Goal: Book appointment/travel/reservation

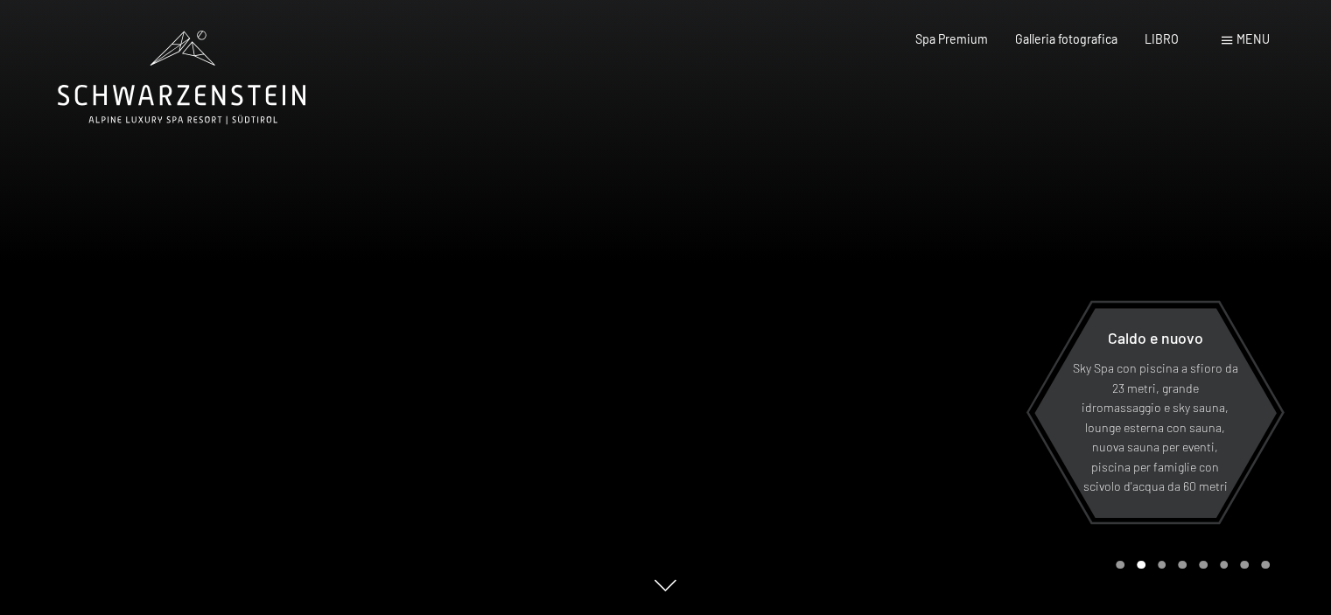
click at [1256, 35] on font "menu" at bounding box center [1252, 38] width 33 height 15
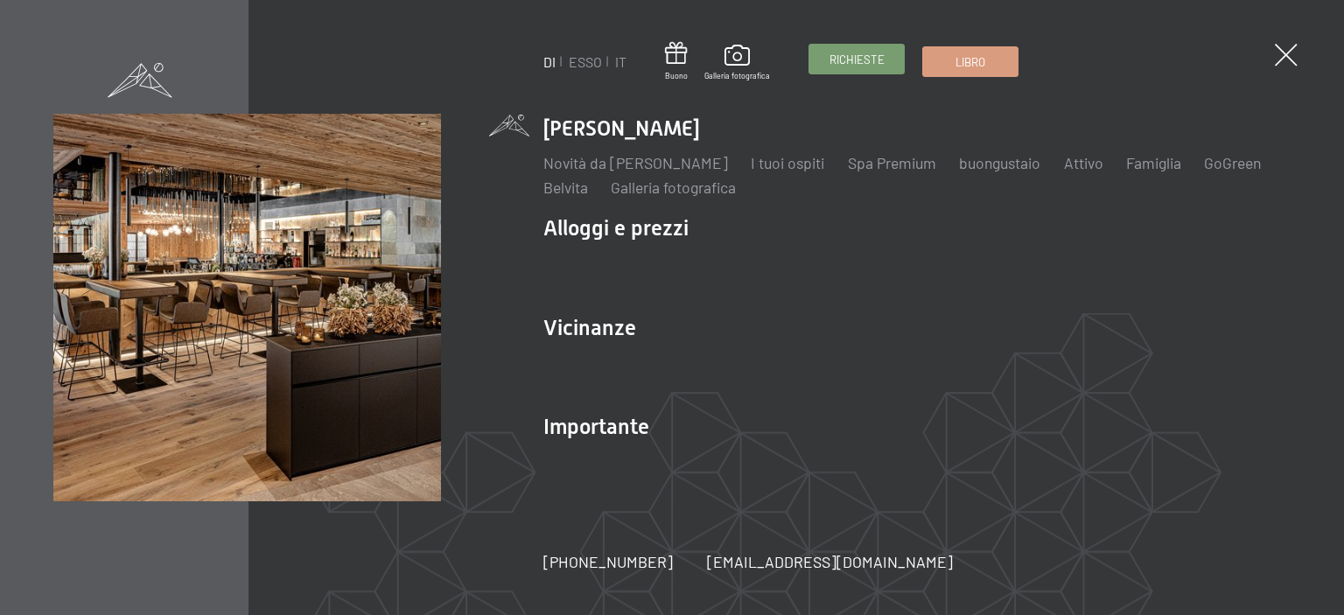
click at [862, 56] on font "Richieste" at bounding box center [856, 59] width 55 height 14
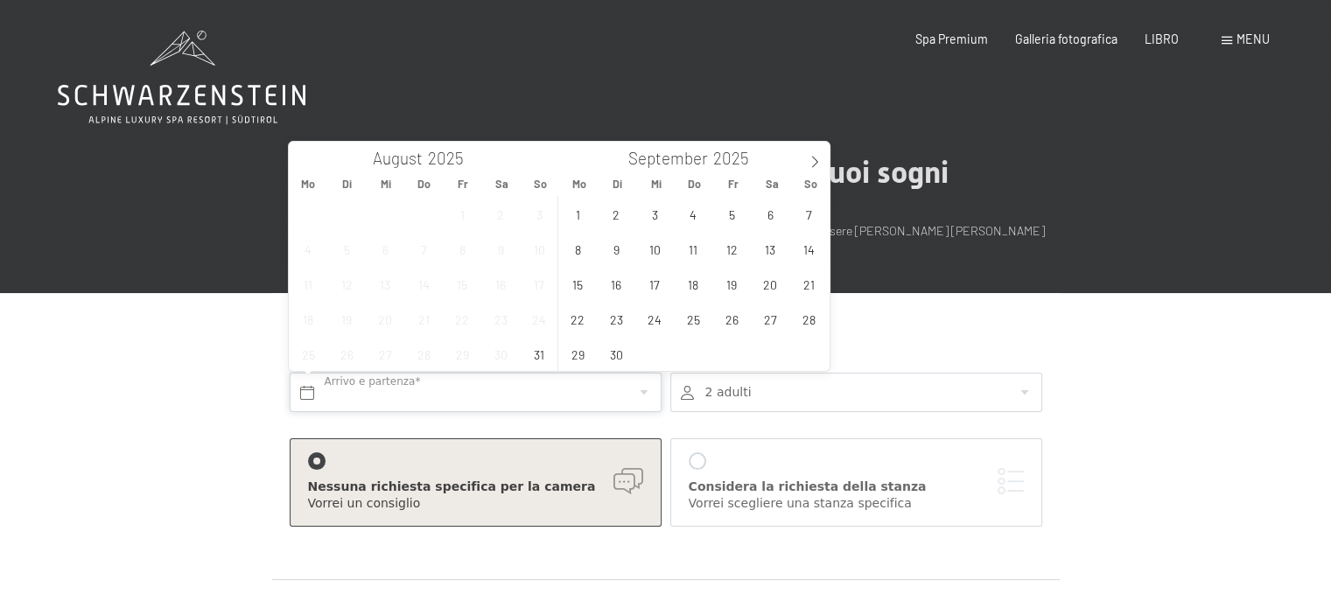
click at [643, 392] on input "text" at bounding box center [476, 392] width 372 height 39
click at [815, 166] on icon at bounding box center [814, 162] width 12 height 12
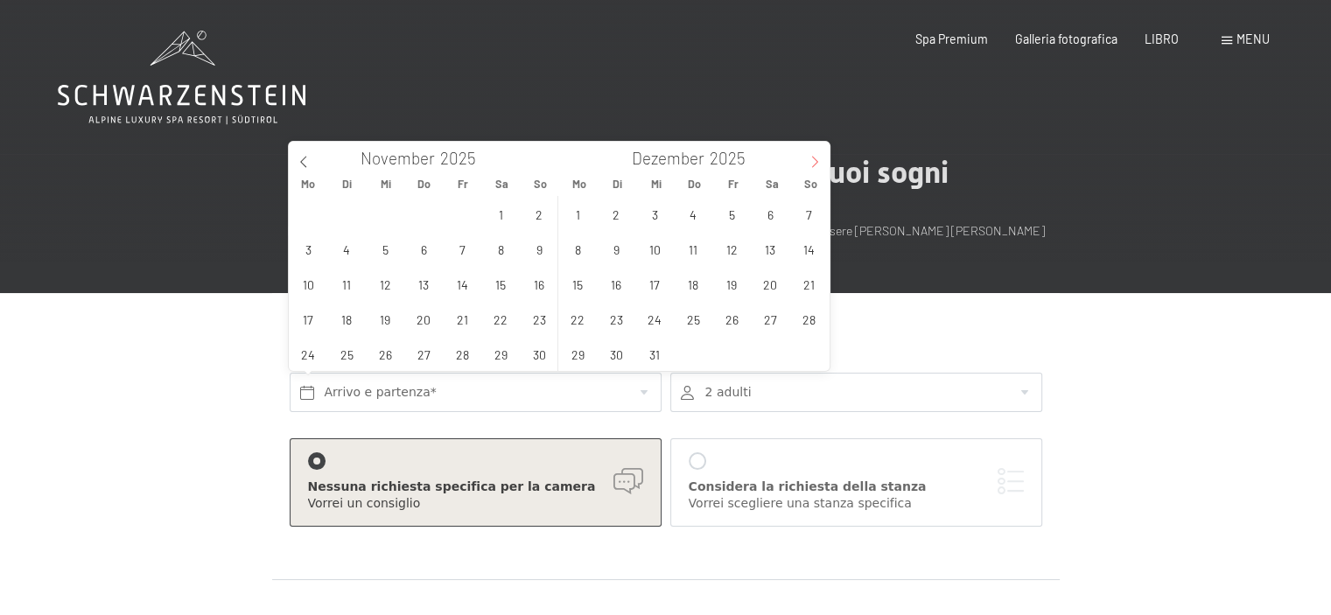
type input "2026"
click at [815, 166] on icon at bounding box center [814, 162] width 12 height 12
type input "2026"
click at [815, 166] on icon at bounding box center [814, 162] width 12 height 12
click at [819, 164] on icon at bounding box center [814, 162] width 12 height 12
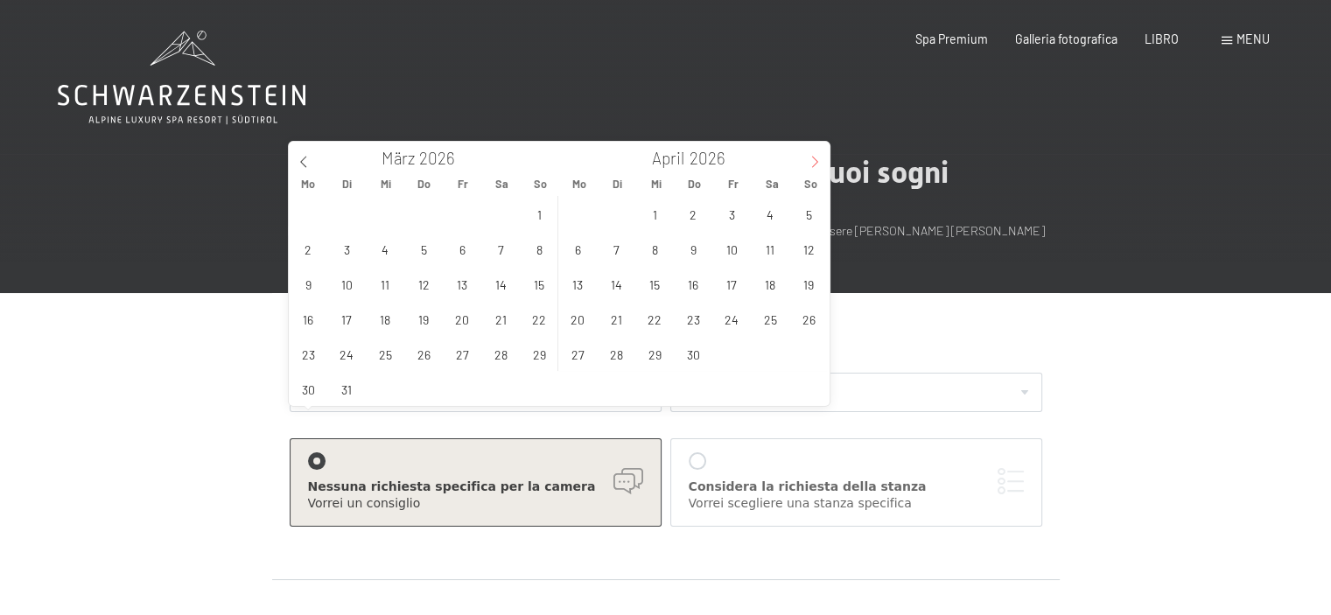
click at [819, 164] on icon at bounding box center [814, 162] width 12 height 12
click at [388, 355] on span "29" at bounding box center [385, 354] width 34 height 34
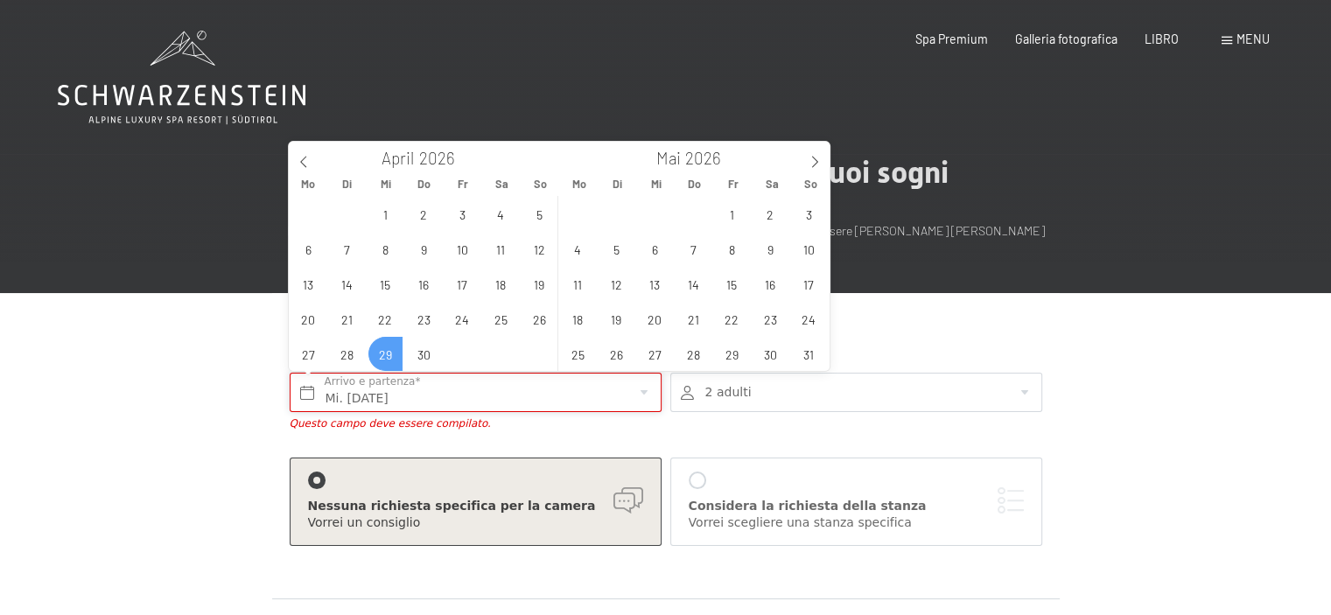
click at [646, 393] on input "Mi. 29.04.2026" at bounding box center [476, 392] width 372 height 39
click at [811, 216] on span "3" at bounding box center [809, 214] width 34 height 34
type input "Mi. 29.04.2026 - So. 03.05.2026"
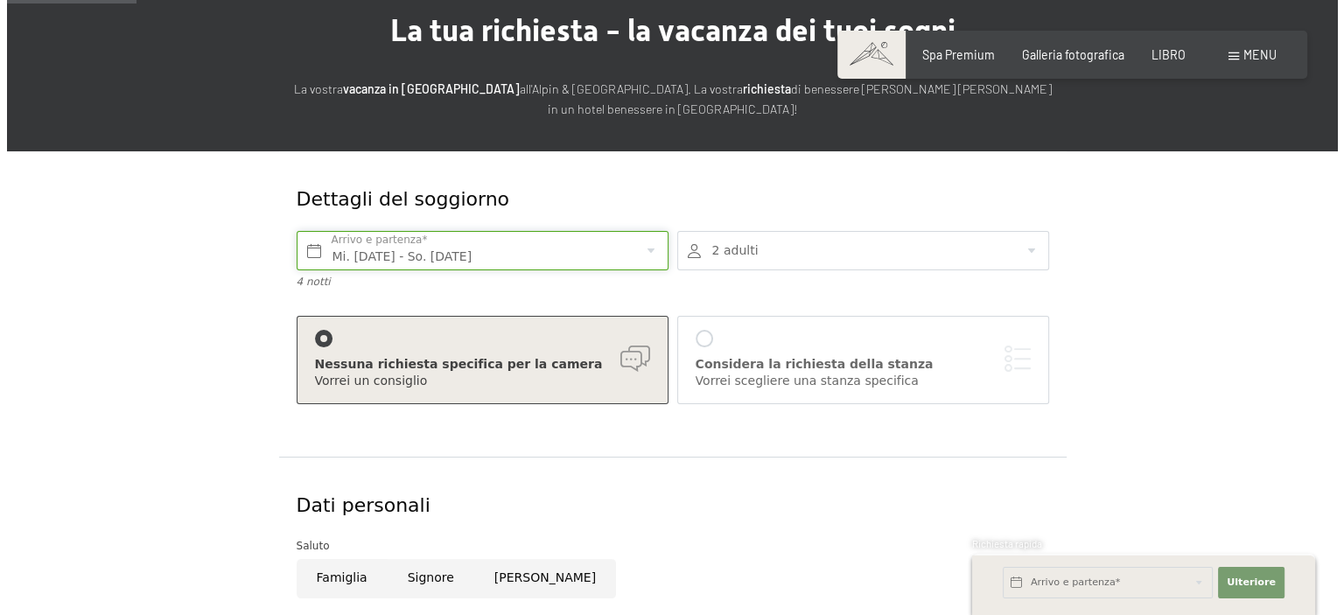
scroll to position [175, 0]
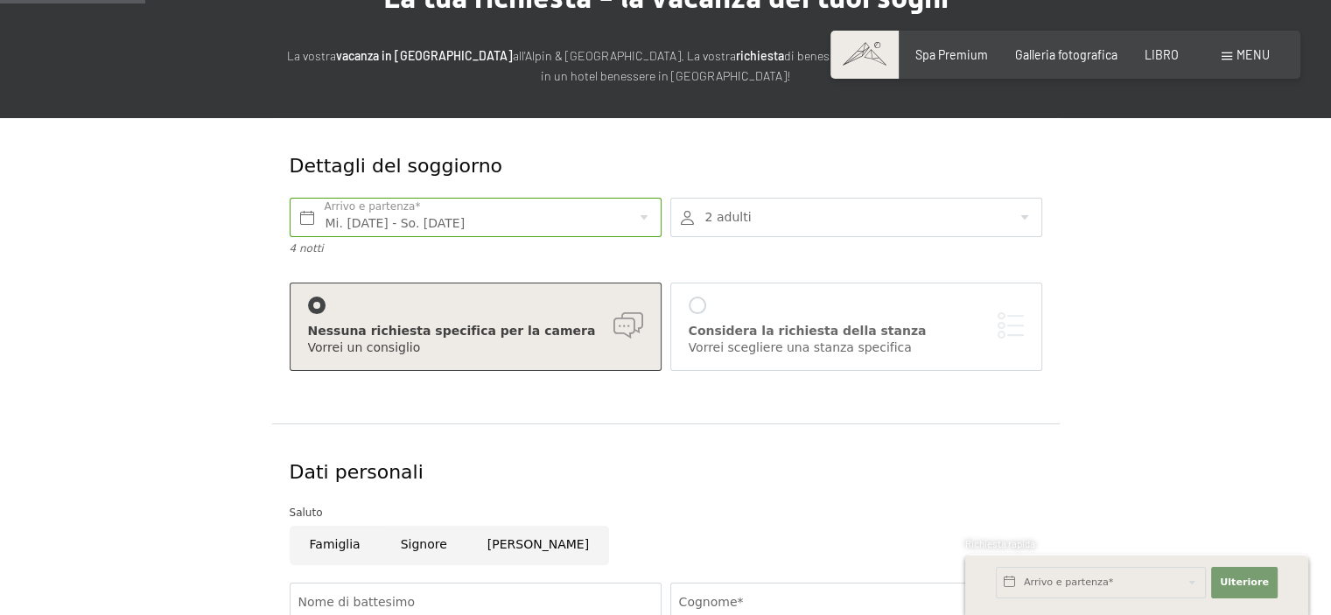
click at [700, 304] on div at bounding box center [696, 305] width 17 height 17
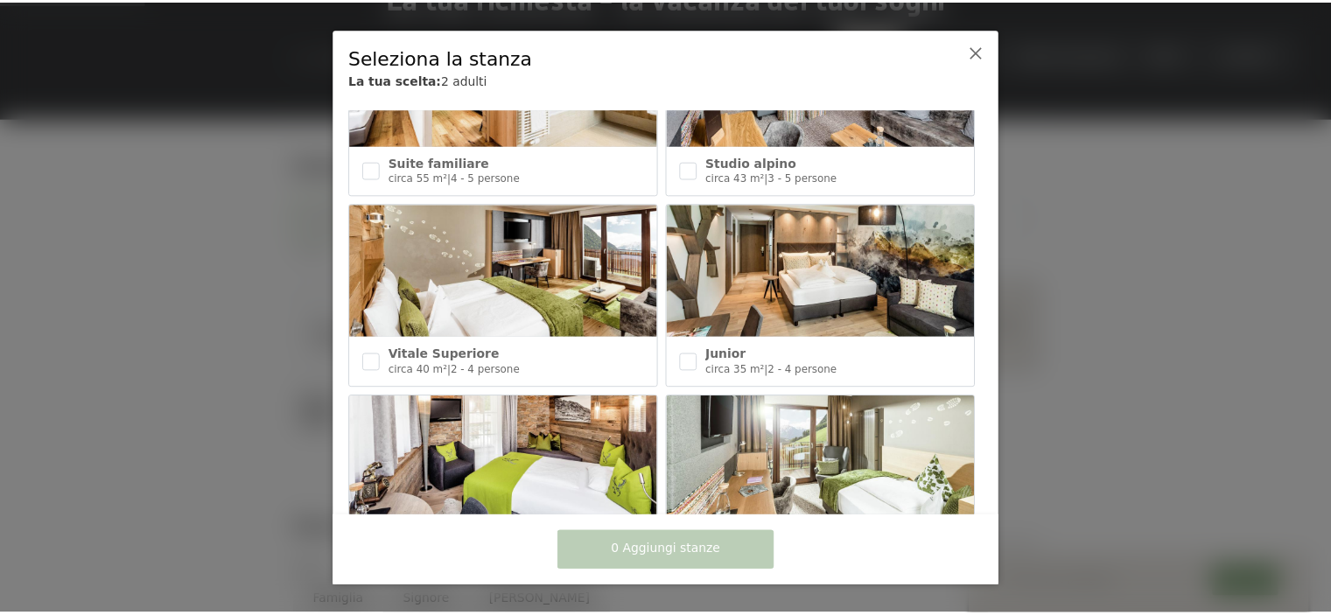
scroll to position [700, 0]
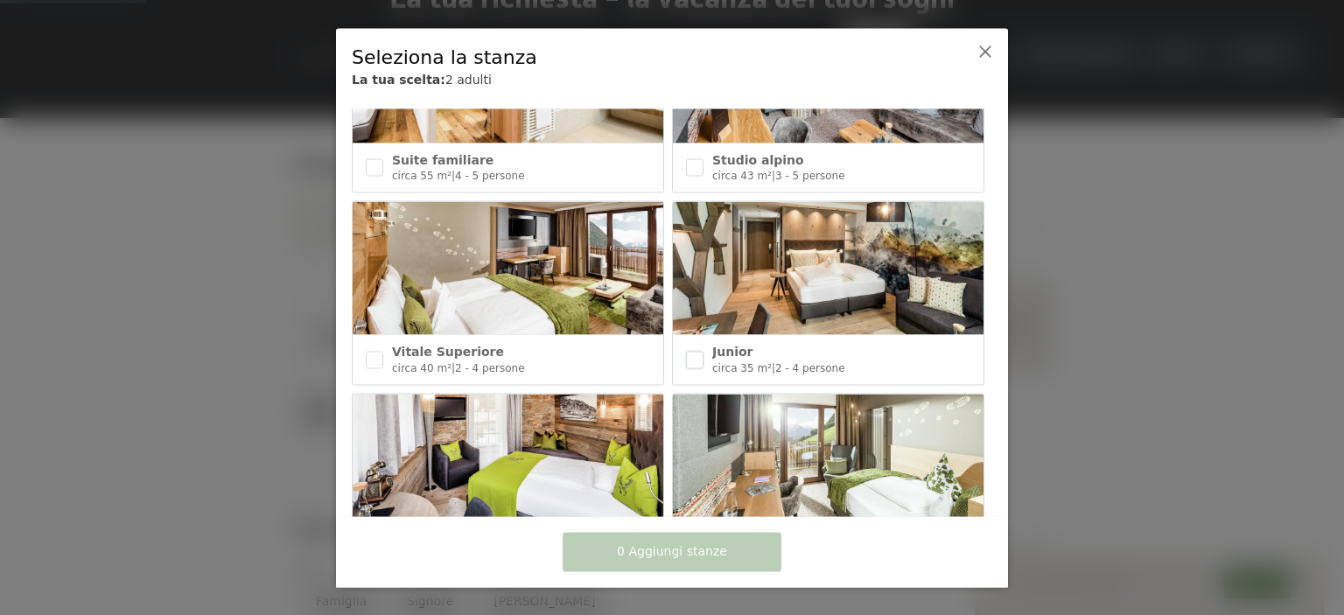
click at [696, 351] on input "checkbox" at bounding box center [694, 359] width 17 height 17
checkbox input "true"
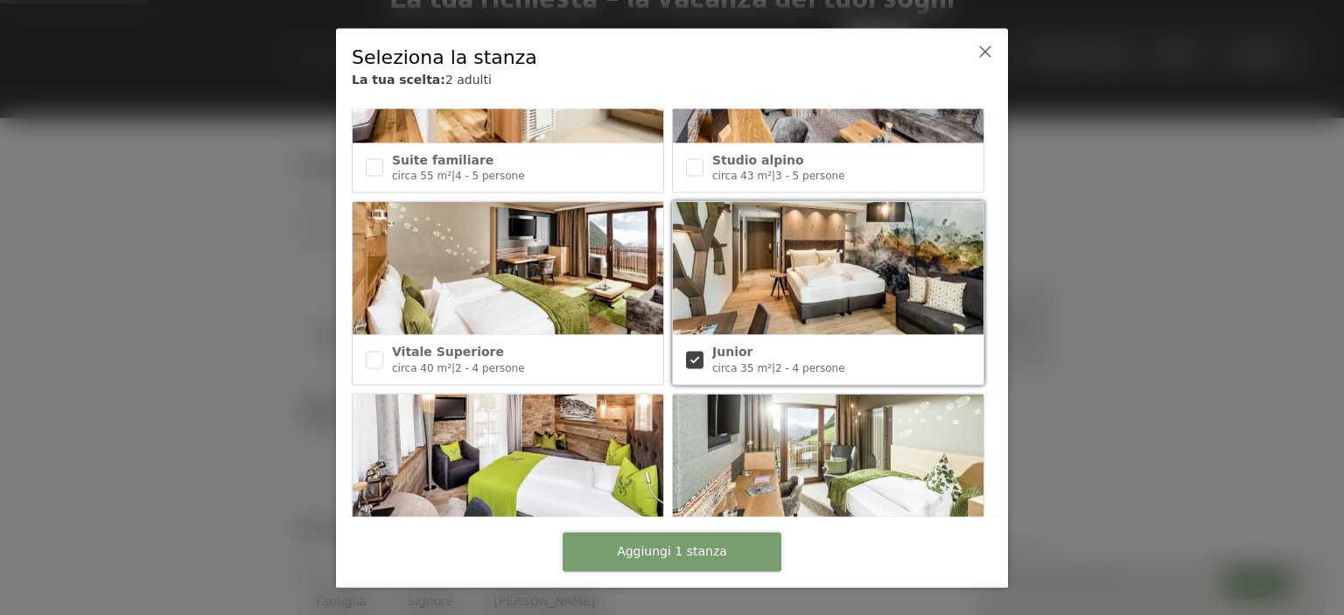
click at [689, 554] on font "Aggiungi 1 stanza" at bounding box center [672, 551] width 110 height 14
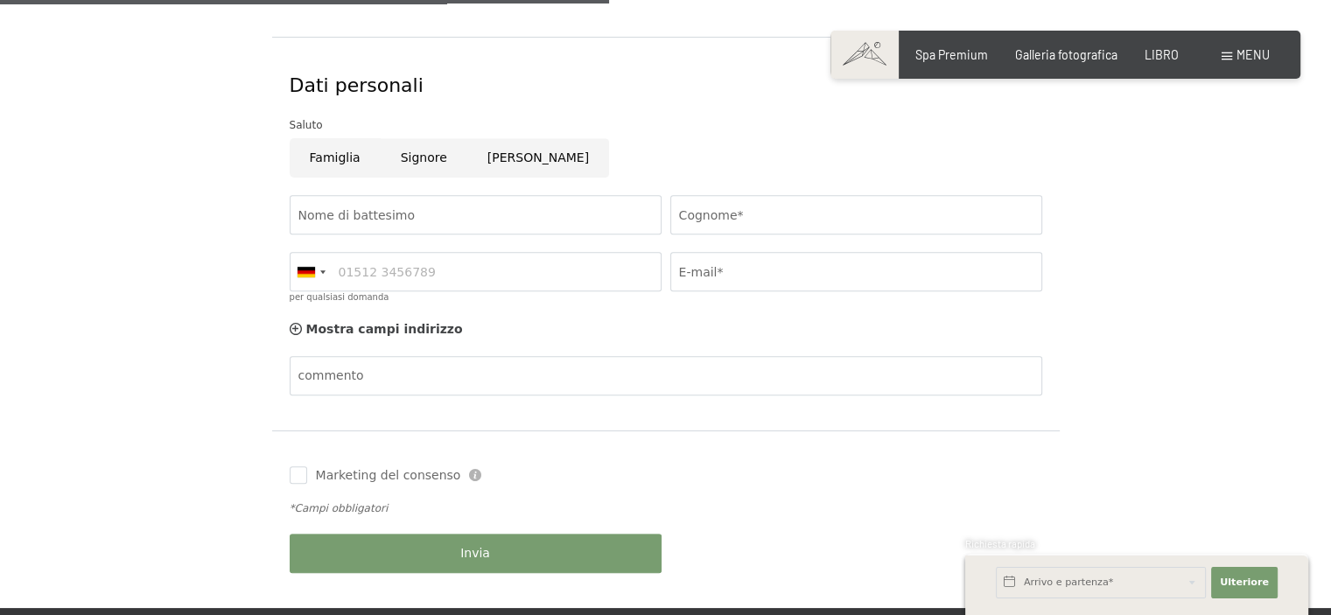
scroll to position [875, 0]
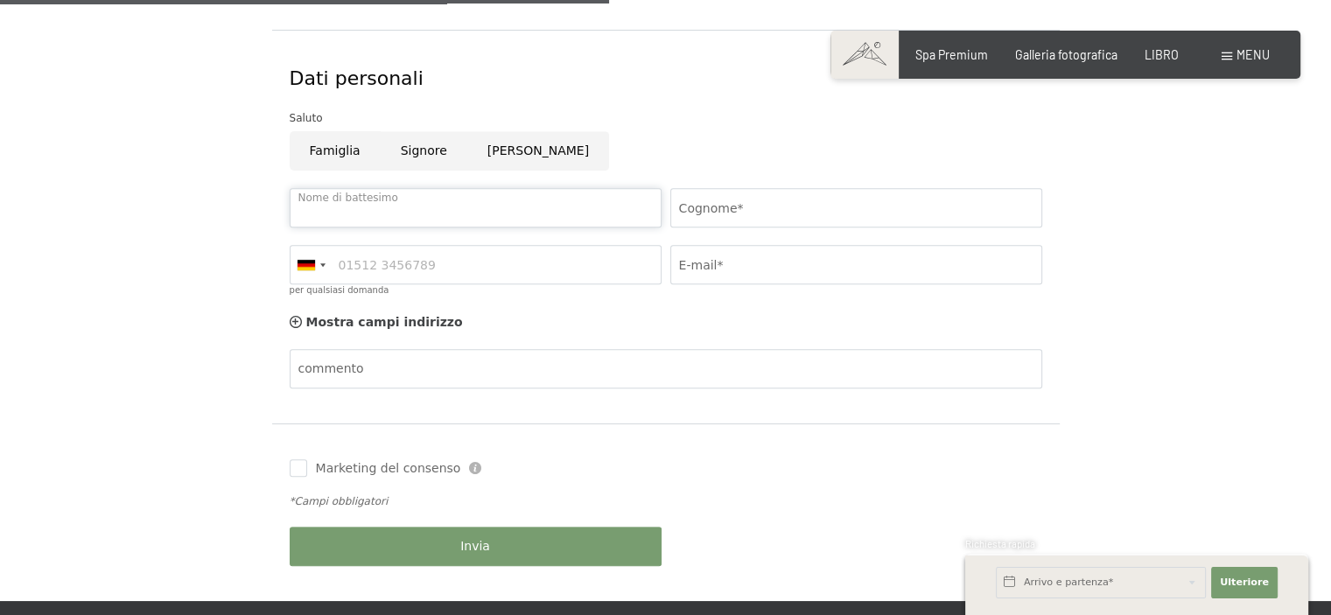
click at [325, 206] on input "Nome di battesimo" at bounding box center [476, 207] width 372 height 39
type input "r"
type input "Ruggero"
click at [769, 214] on input "Cognome*" at bounding box center [856, 207] width 372 height 39
type input "m"
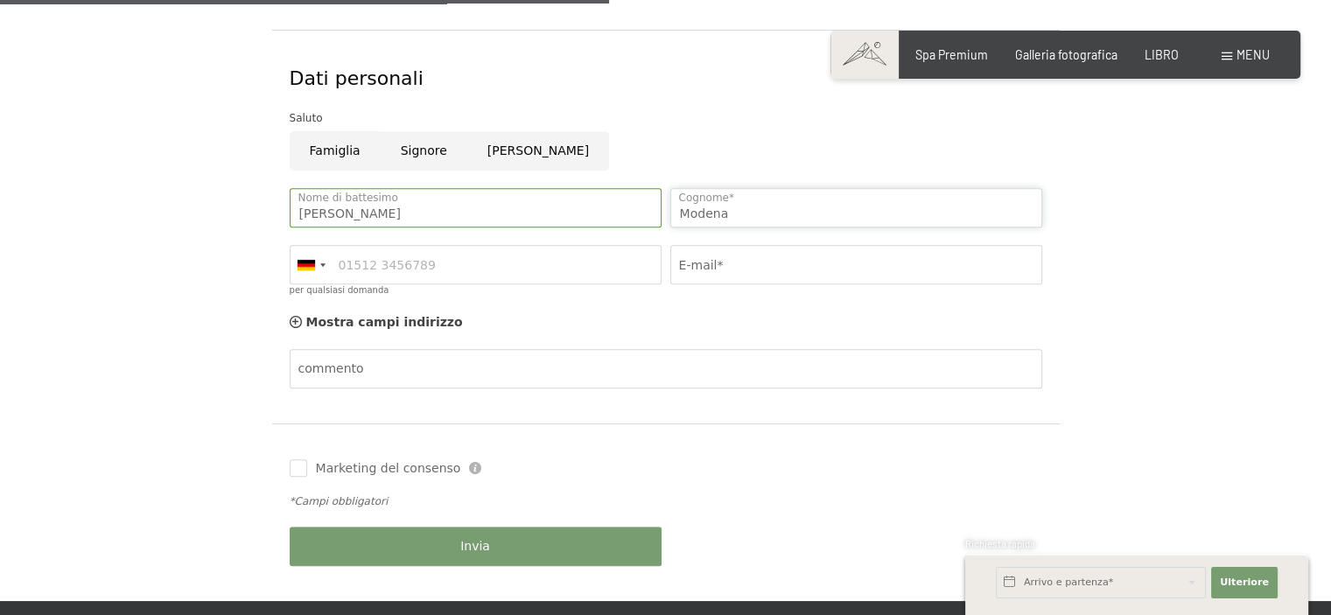
type input "Modena"
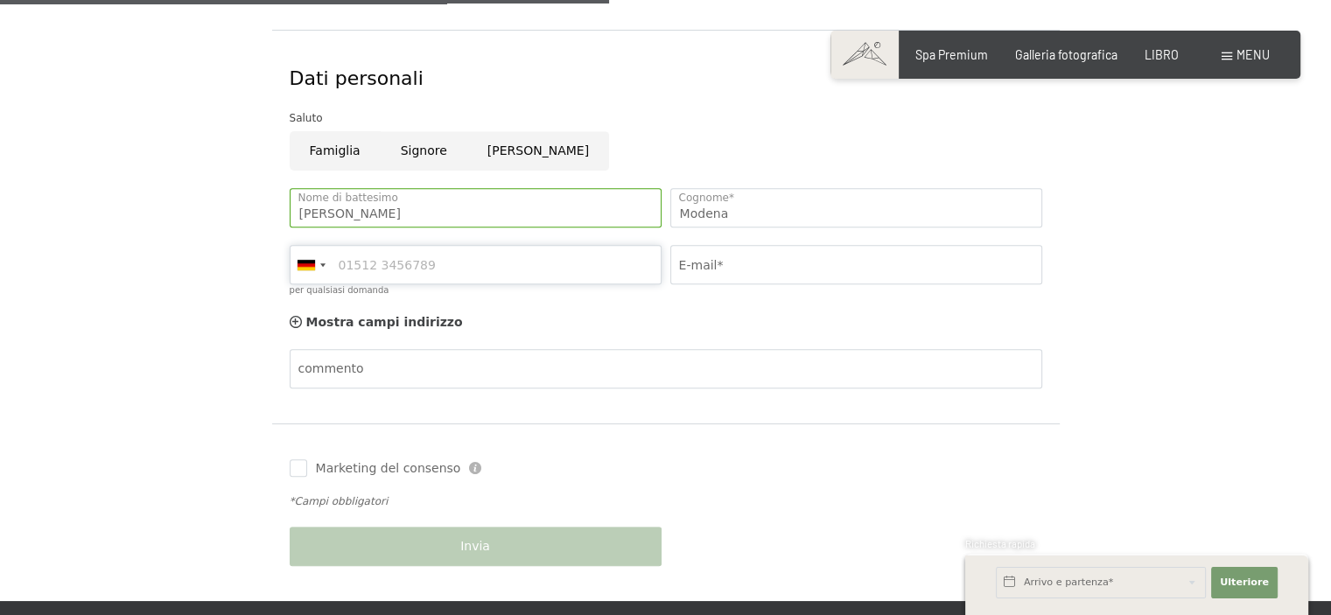
click at [483, 262] on input "per qualsiasi domanda" at bounding box center [476, 264] width 372 height 39
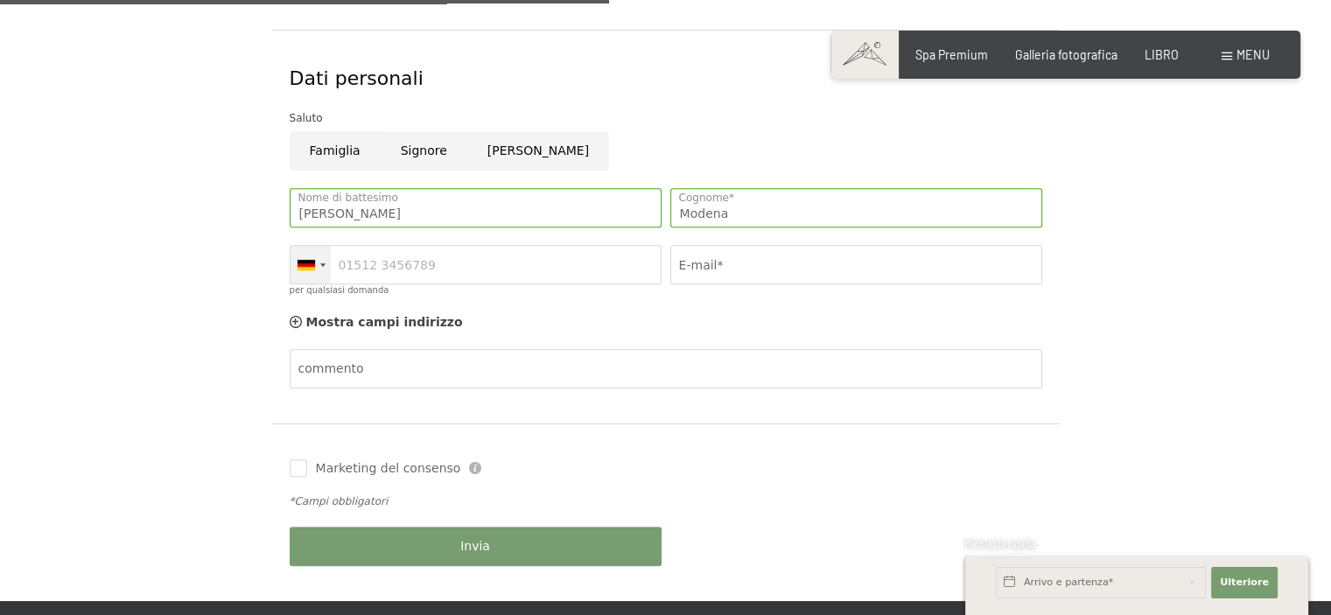
click at [320, 264] on div at bounding box center [322, 264] width 5 height 3
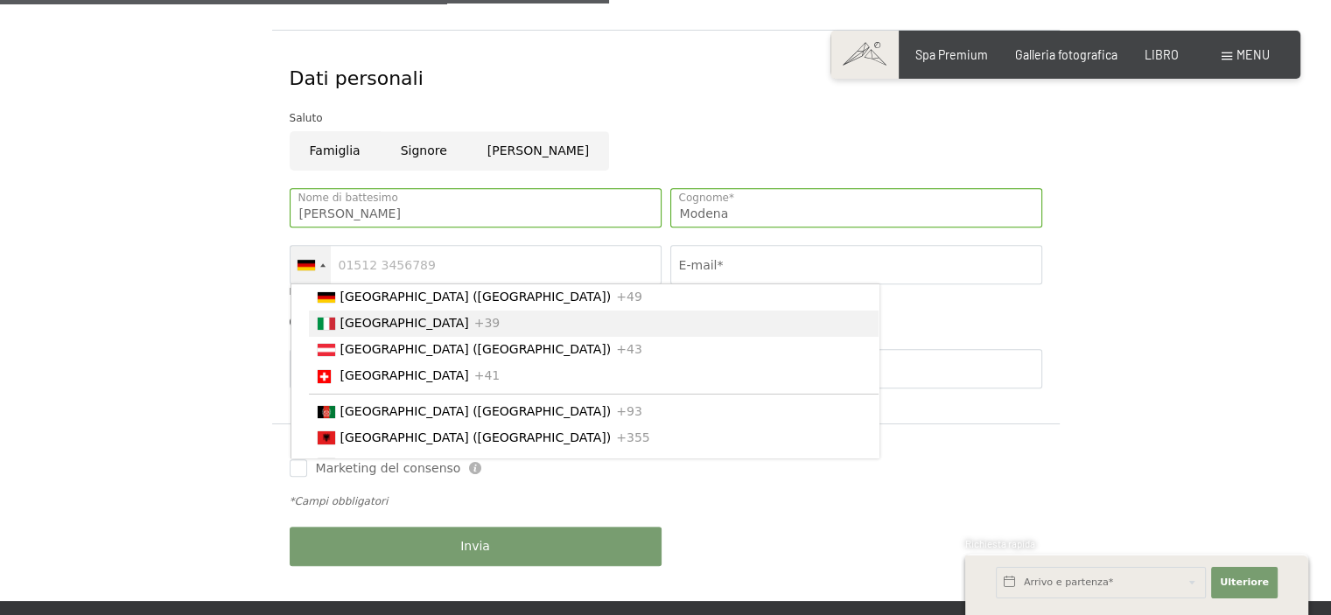
click at [346, 331] on font "[GEOGRAPHIC_DATA]" at bounding box center [404, 324] width 129 height 14
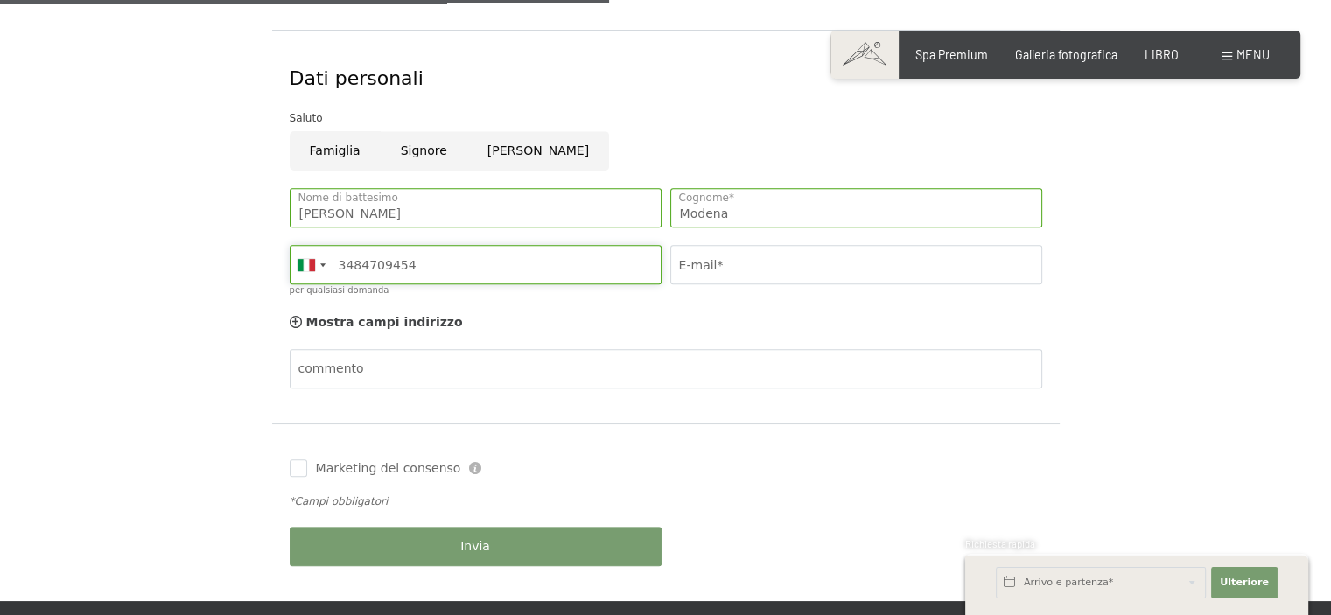
type input "3484709454"
click at [730, 260] on input "E-mail*" at bounding box center [856, 264] width 372 height 39
type input "ruggero.mod@gmail.com"
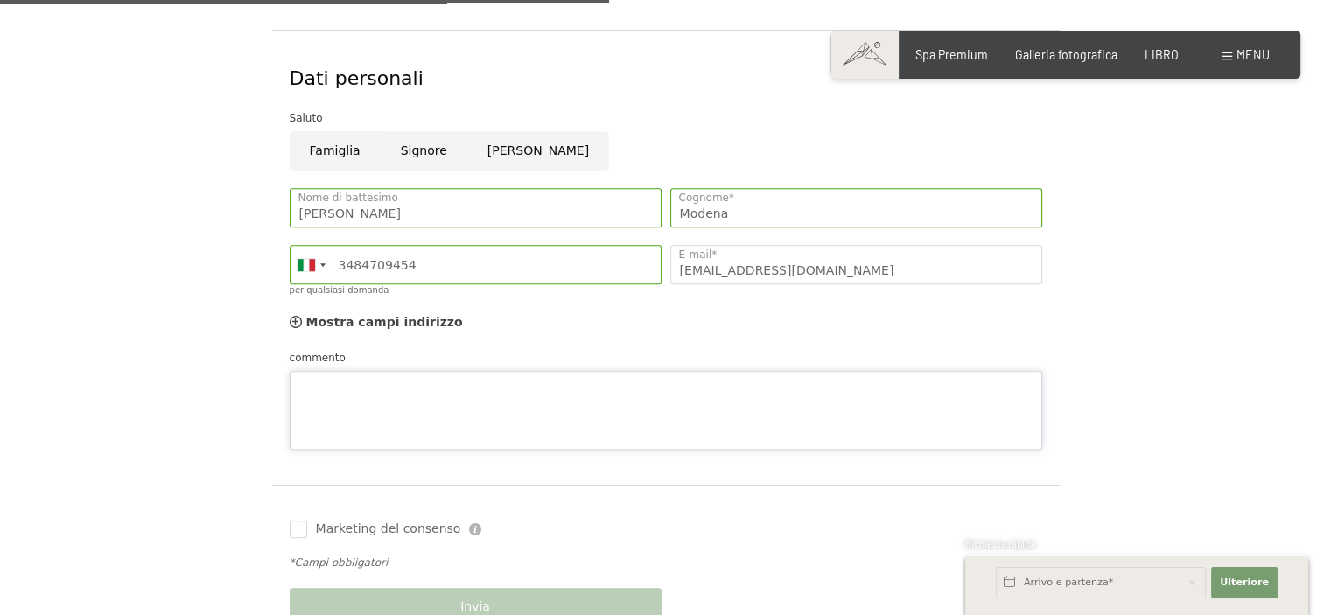
click at [397, 367] on div "commento" at bounding box center [666, 399] width 752 height 101
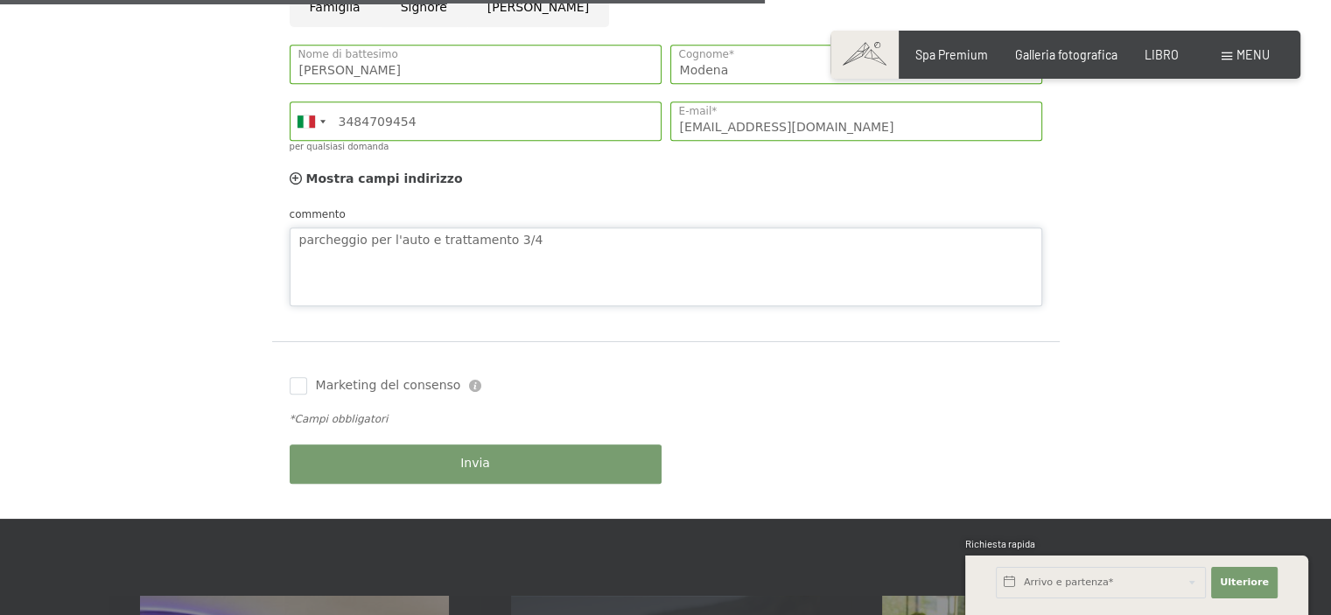
scroll to position [1137, 0]
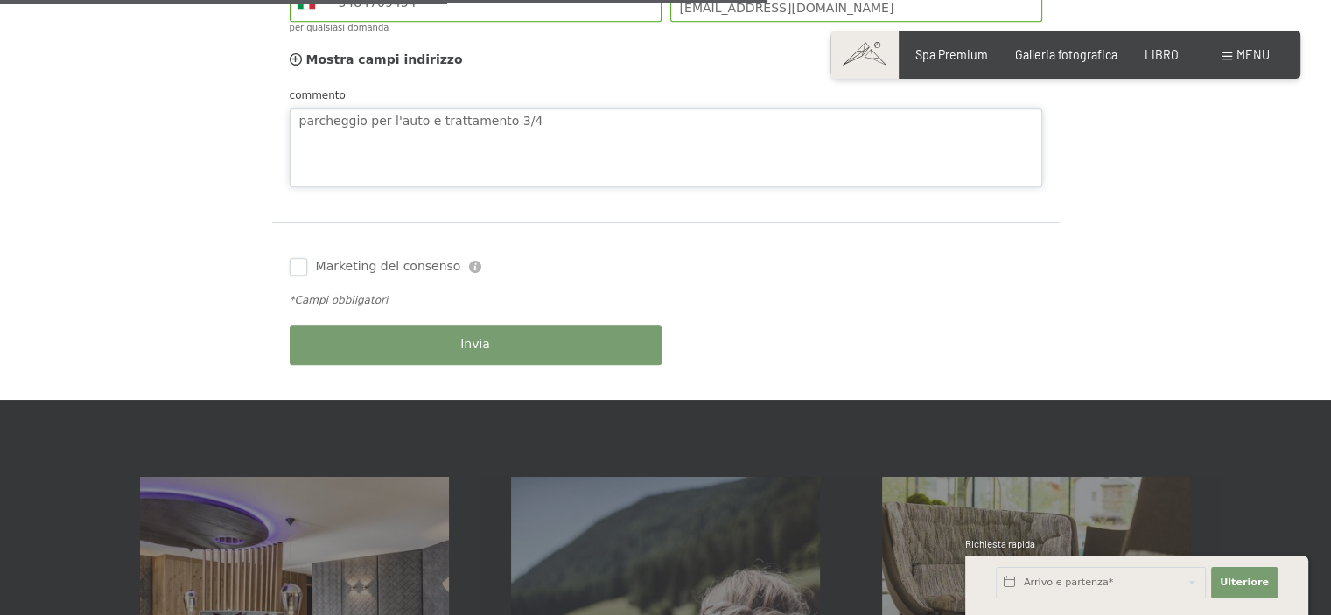
type textarea "parcheggio per l'auto e trattamento 3/4"
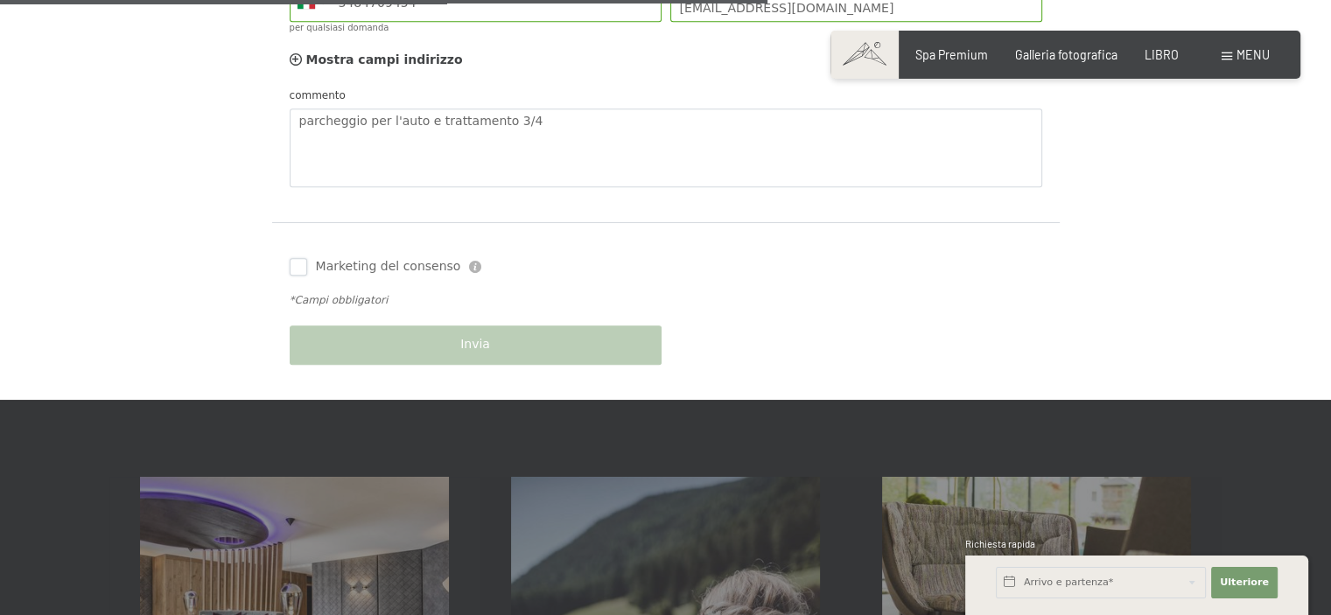
click at [300, 269] on input "Marketing del consenso" at bounding box center [298, 266] width 17 height 17
checkbox input "true"
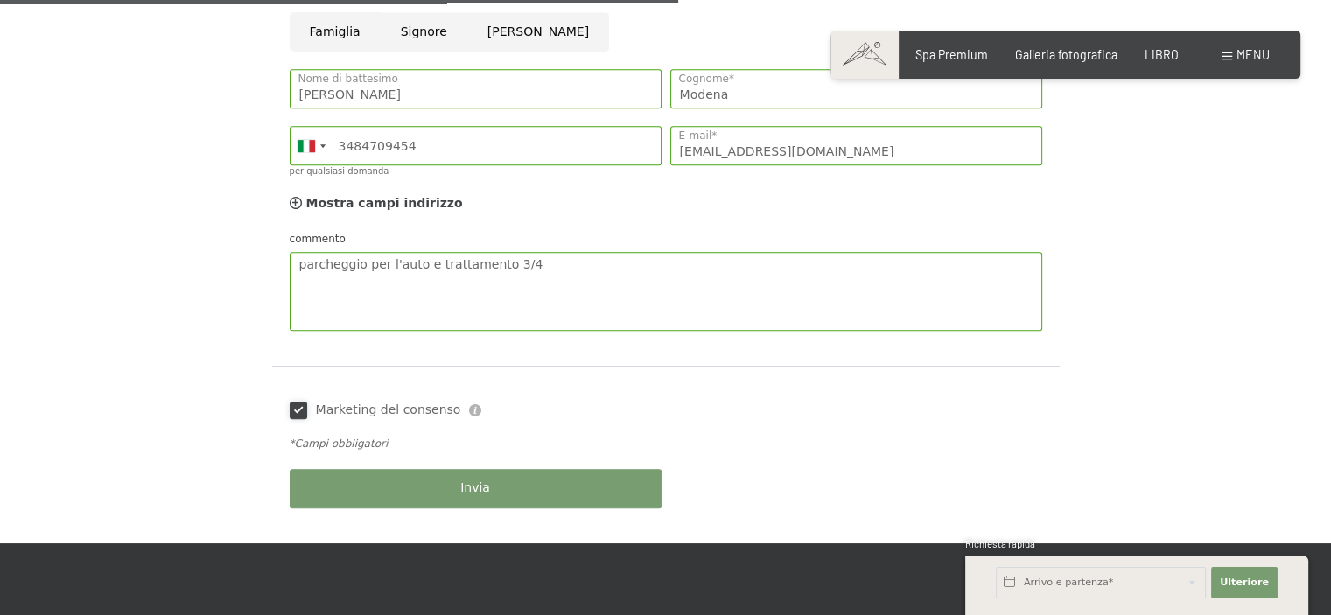
scroll to position [1050, 0]
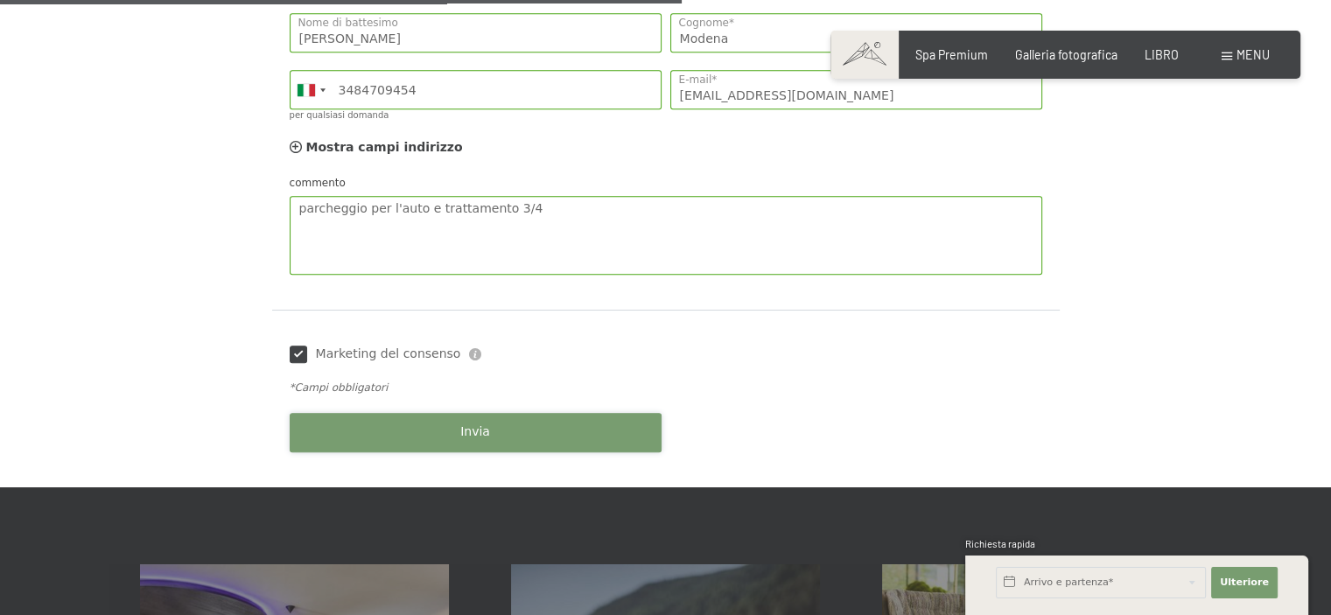
click at [458, 430] on button "Invia" at bounding box center [476, 432] width 372 height 39
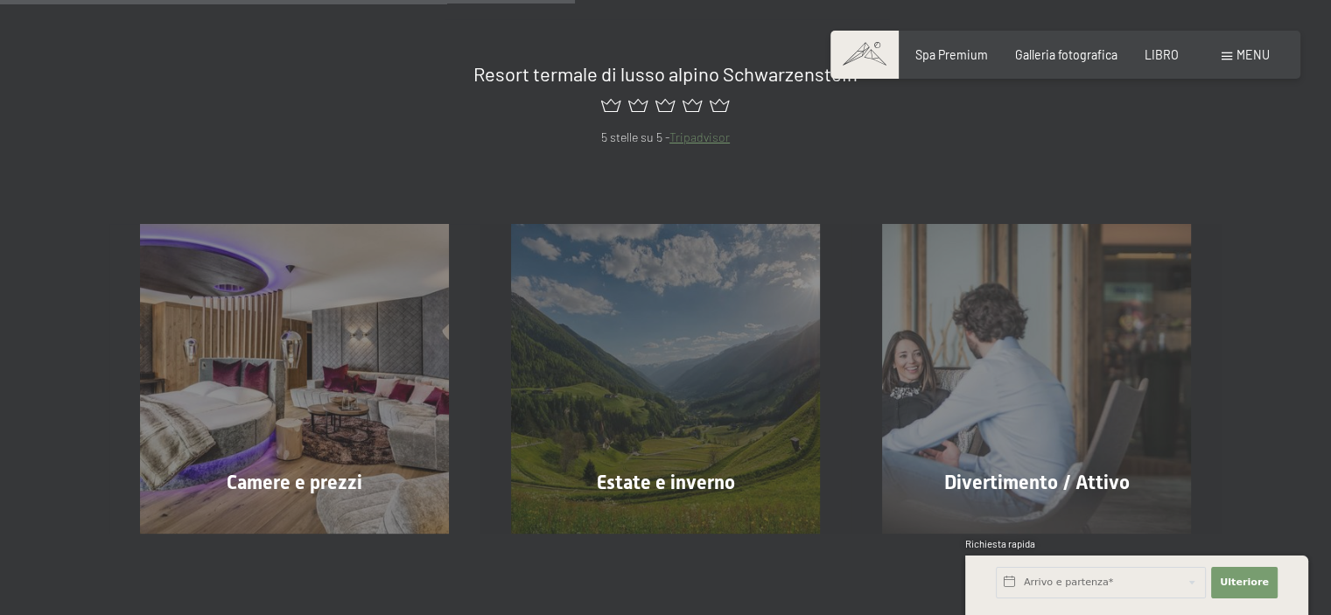
scroll to position [525, 0]
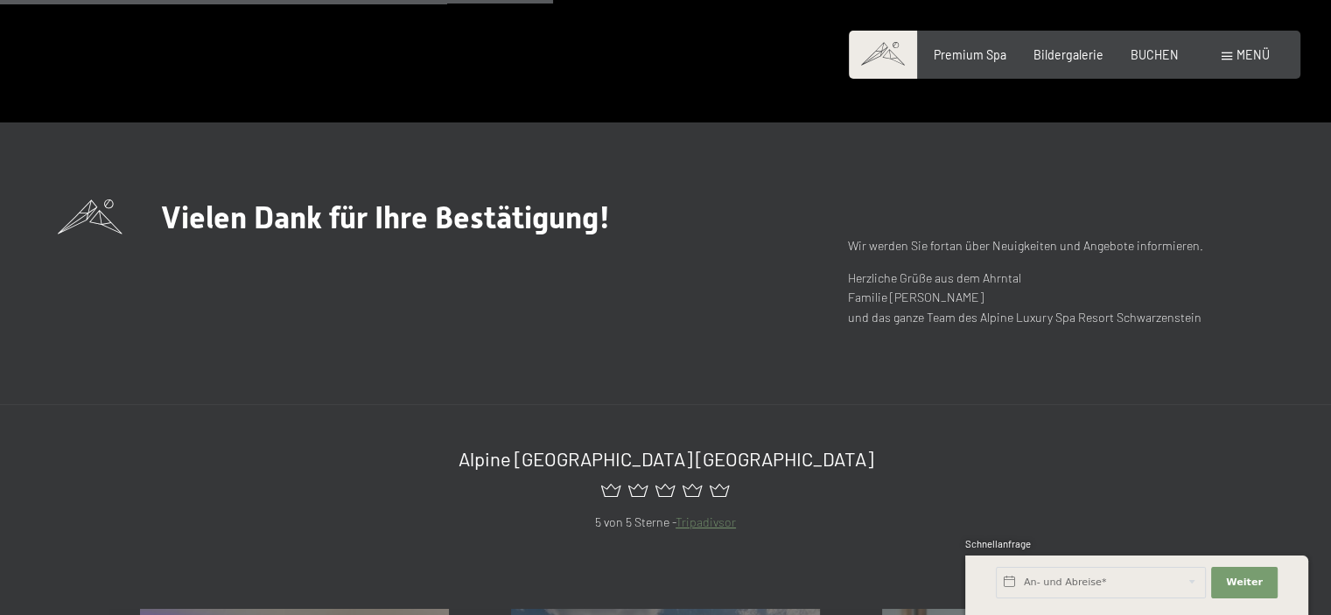
scroll to position [350, 0]
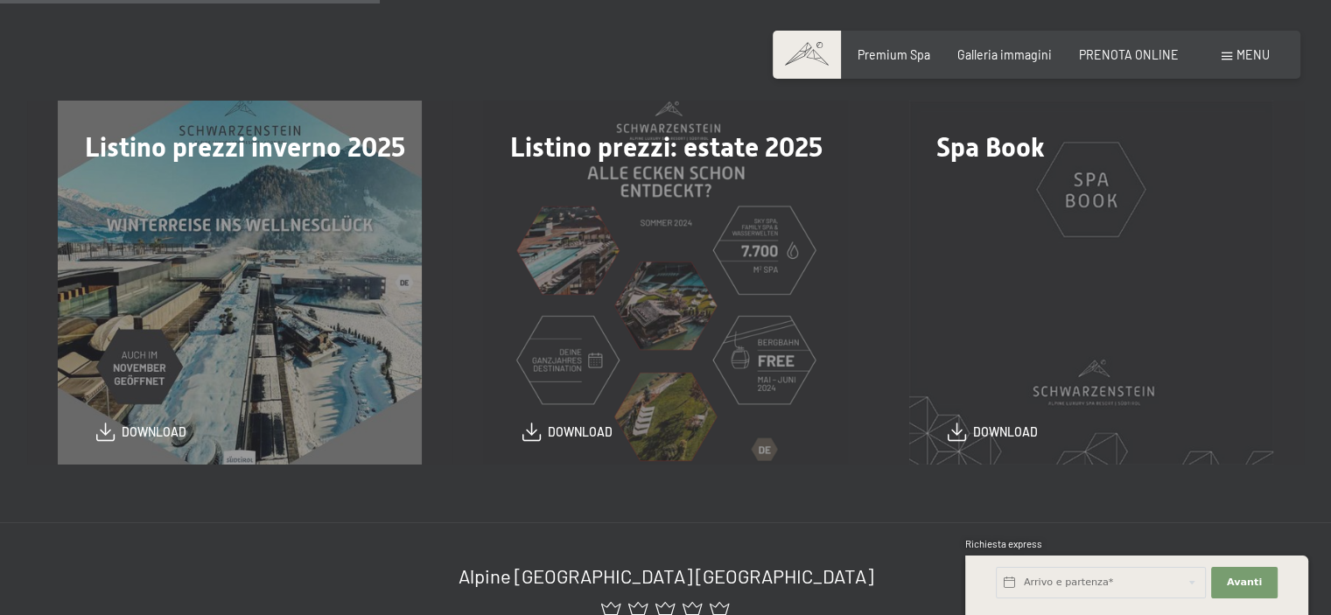
scroll to position [437, 0]
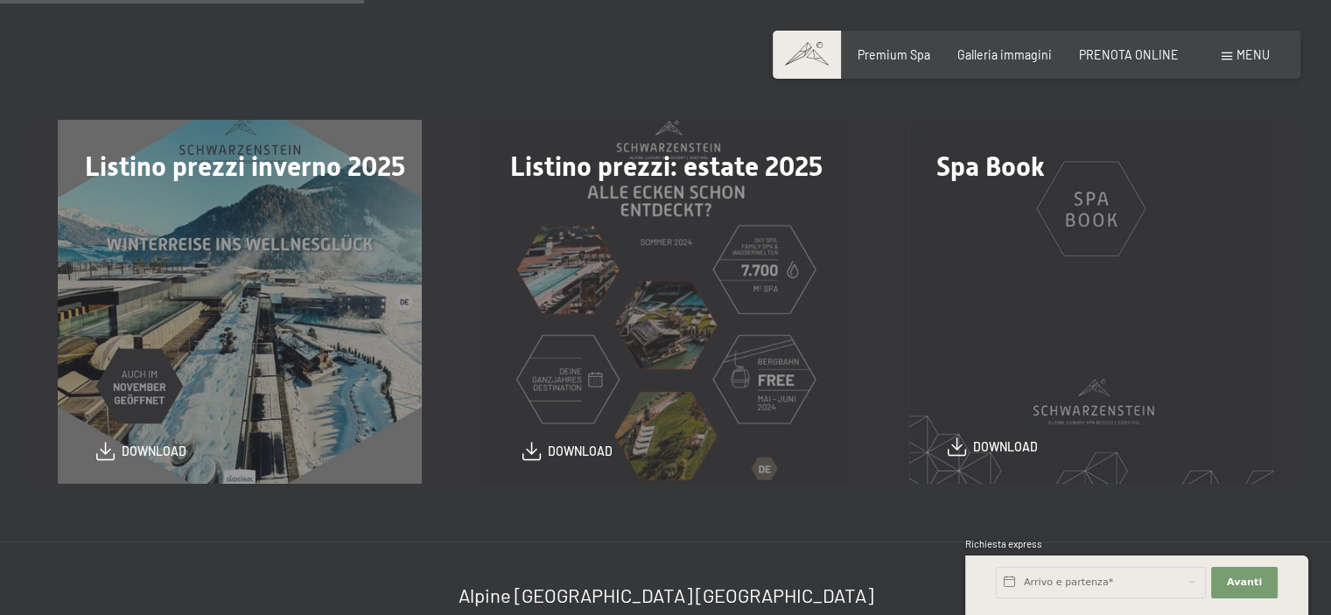
click at [956, 439] on span at bounding box center [956, 446] width 18 height 18
